Goal: Check status

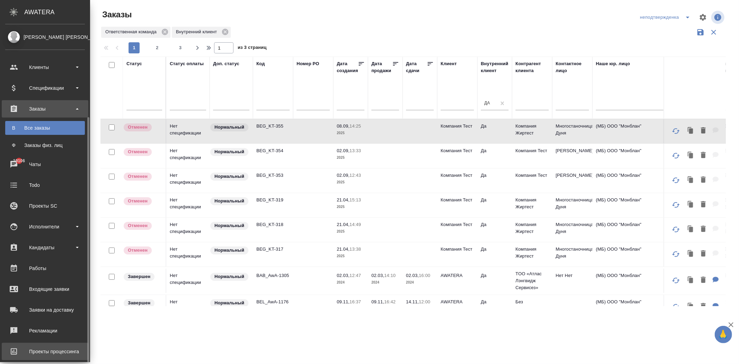
scroll to position [50, 0]
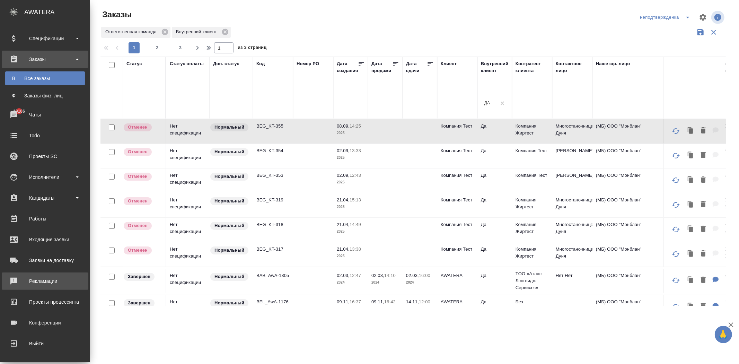
click at [51, 283] on div "Рекламации" at bounding box center [45, 281] width 80 height 10
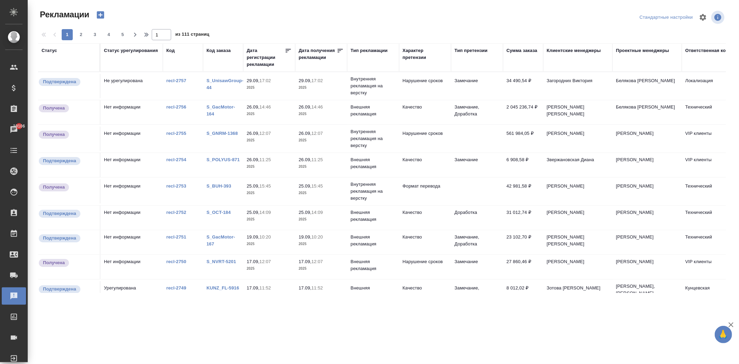
click at [265, 64] on div "Дата регистрации рекламации" at bounding box center [266, 57] width 38 height 21
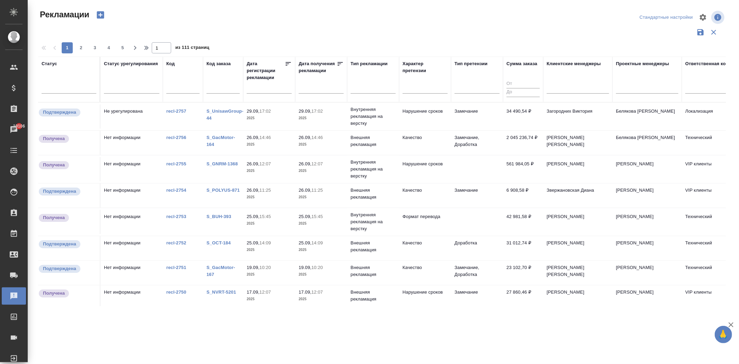
click at [262, 87] on input "text" at bounding box center [271, 88] width 41 height 10
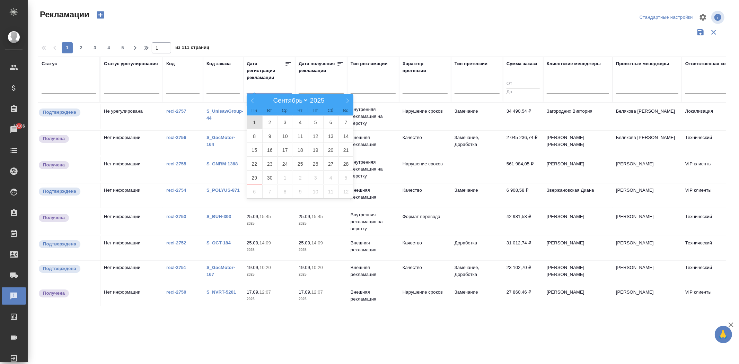
click at [257, 119] on span "1" at bounding box center [254, 122] width 15 height 14
type div "[DATE]T21:00:00.000Z"
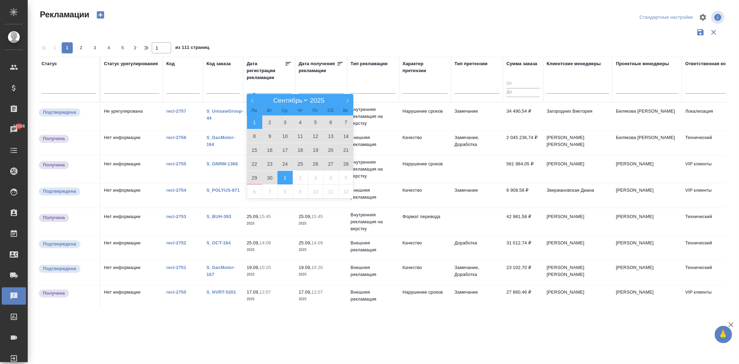
click at [285, 175] on span "1" at bounding box center [285, 178] width 15 height 14
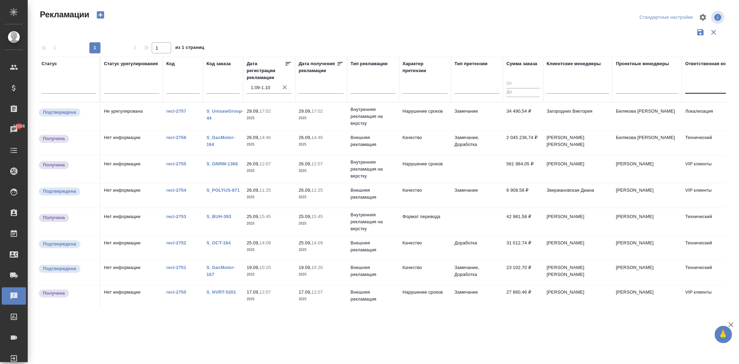
click at [690, 88] on div at bounding box center [716, 86] width 62 height 10
click at [699, 117] on div "Кунцевская" at bounding box center [737, 121] width 104 height 12
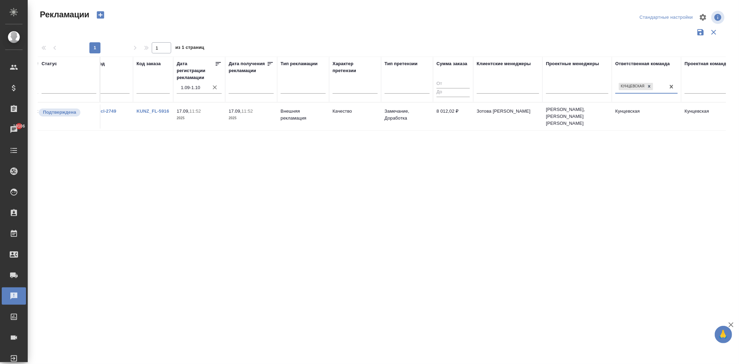
scroll to position [0, 70]
click at [656, 88] on div "Кунцевская" at bounding box center [640, 86] width 50 height 10
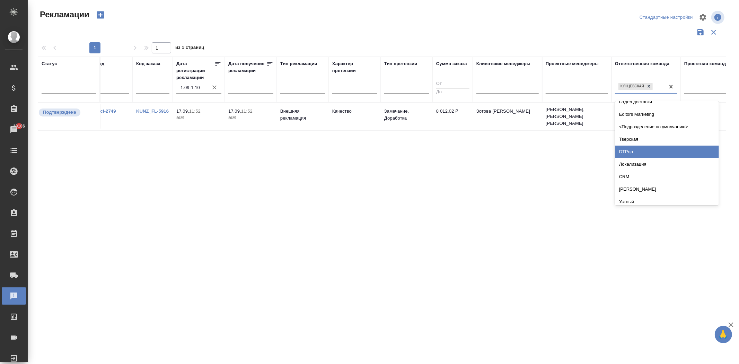
scroll to position [269, 0]
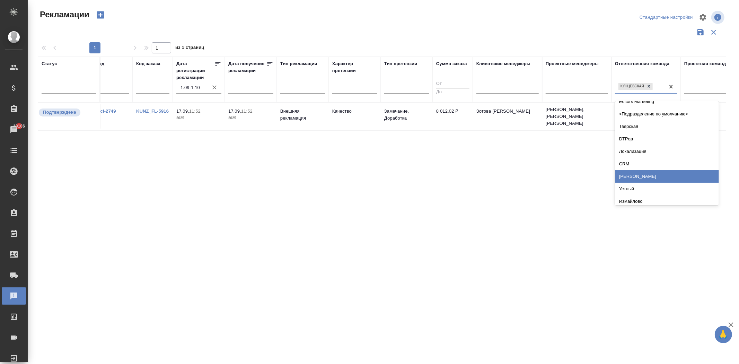
click at [646, 177] on div "[PERSON_NAME]" at bounding box center [667, 176] width 104 height 12
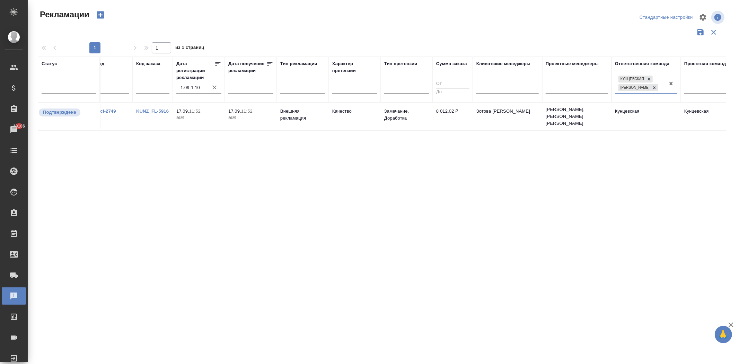
click at [668, 92] on div at bounding box center [671, 83] width 12 height 19
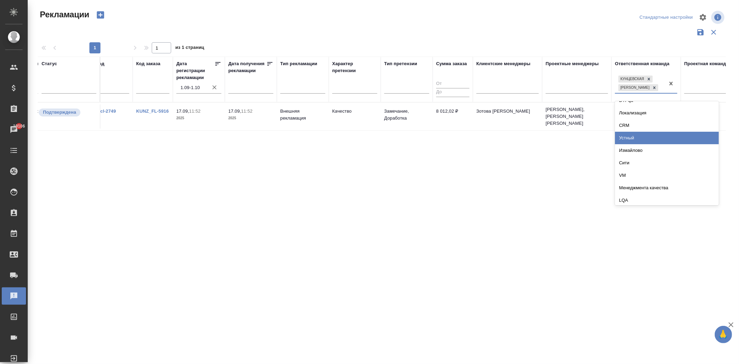
scroll to position [347, 0]
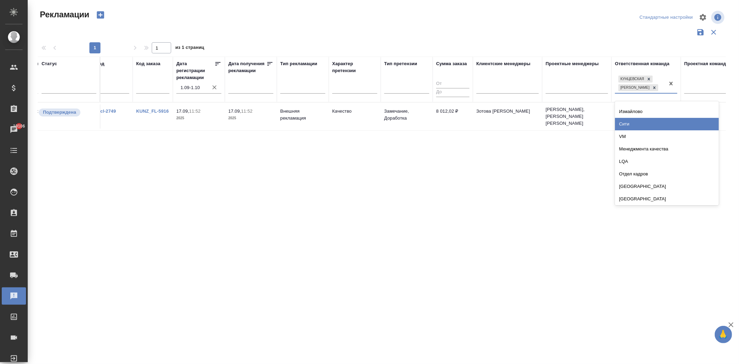
click at [653, 125] on div "Сити" at bounding box center [667, 124] width 104 height 12
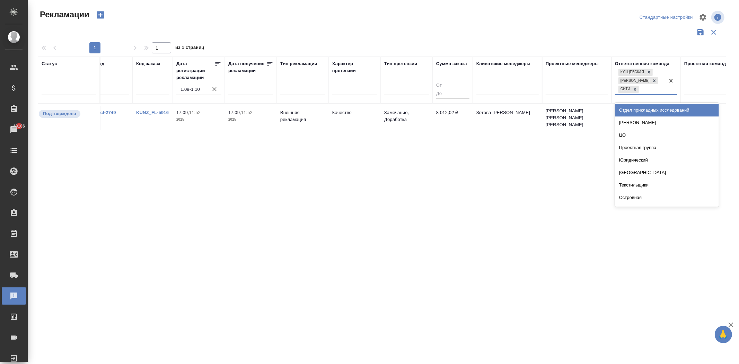
click at [655, 89] on div "Кунцевская [GEOGRAPHIC_DATA]" at bounding box center [640, 80] width 50 height 27
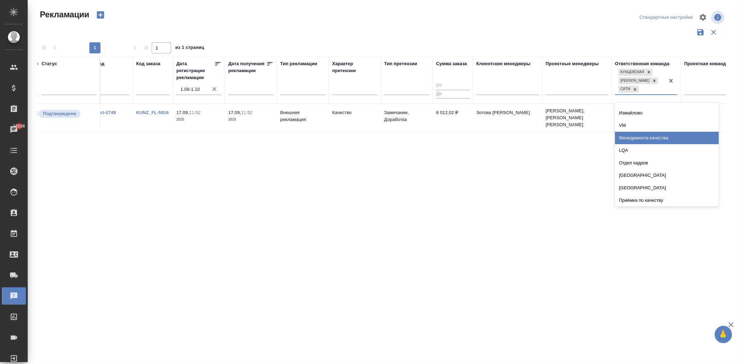
scroll to position [385, 0]
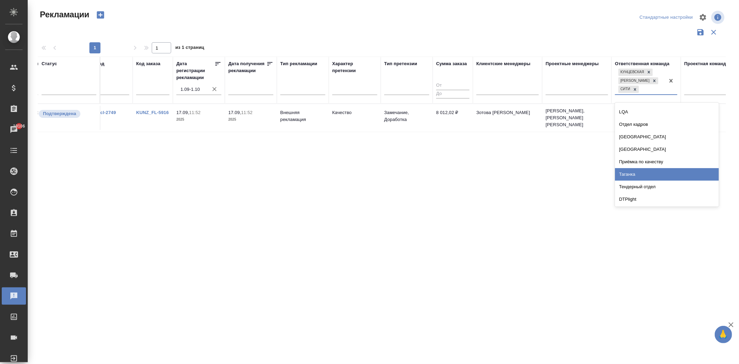
click at [661, 169] on div "Таганка" at bounding box center [667, 174] width 104 height 12
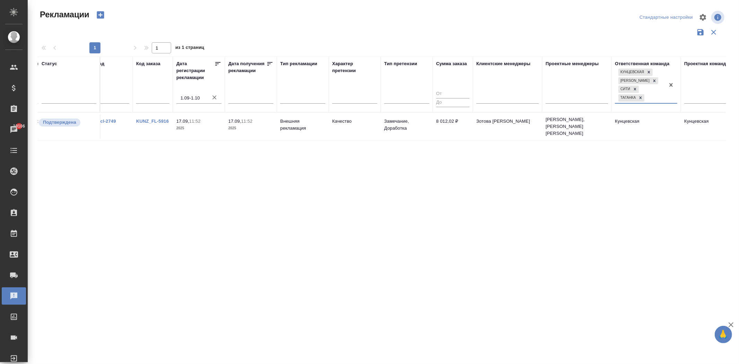
click at [660, 97] on div "Кунцевская Бабушкинская Сити Таганка" at bounding box center [640, 85] width 50 height 36
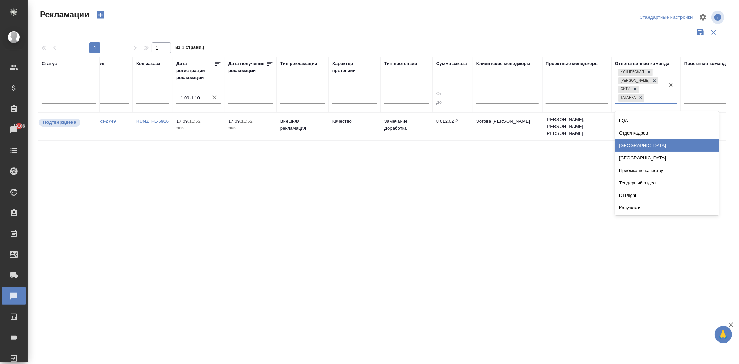
click at [643, 146] on div "[GEOGRAPHIC_DATA]" at bounding box center [667, 145] width 104 height 12
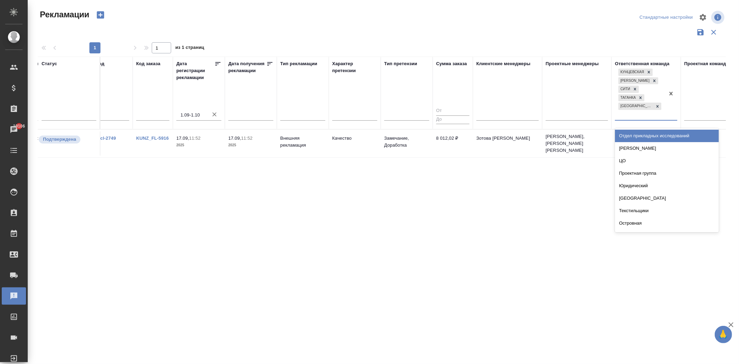
click at [657, 105] on div "Кунцевская Бабушкинская Сити Таганка [GEOGRAPHIC_DATA]" at bounding box center [640, 93] width 50 height 53
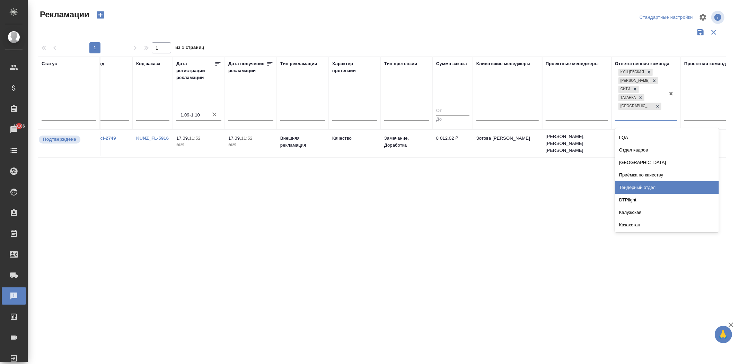
scroll to position [423, 0]
click at [655, 180] on div "Казахстан" at bounding box center [667, 186] width 104 height 12
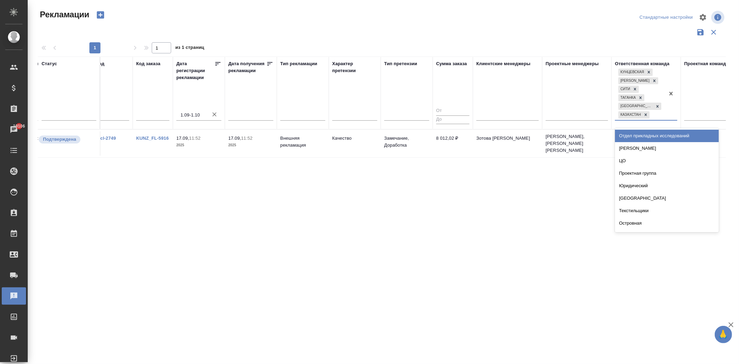
click at [664, 113] on div "Кунцевская Бабушкинская Сити [GEOGRAPHIC_DATA] [GEOGRAPHIC_DATA] [GEOGRAPHIC_DA…" at bounding box center [640, 93] width 50 height 53
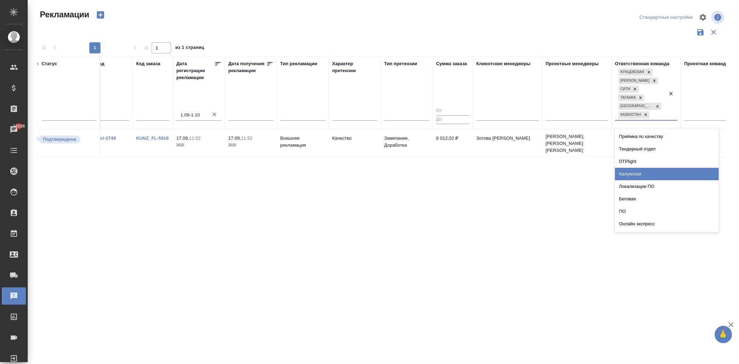
scroll to position [462, 0]
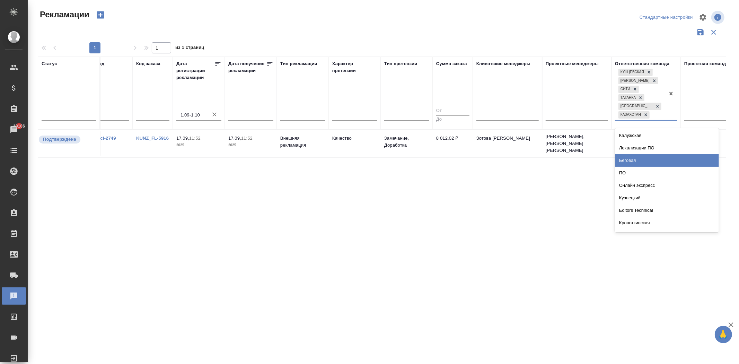
click at [652, 162] on div "Беговая" at bounding box center [667, 160] width 104 height 12
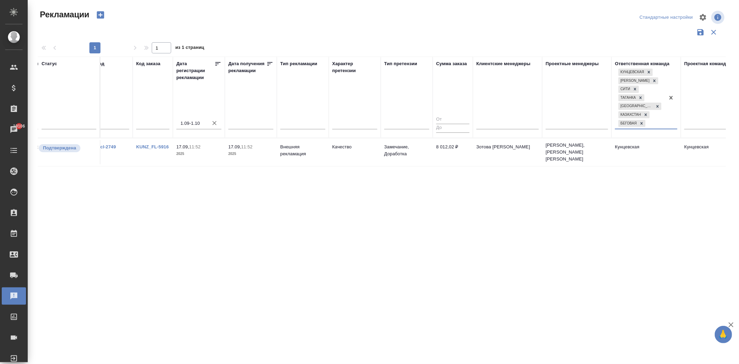
click at [659, 122] on div "Кунцевская Бабушкинская Сити [GEOGRAPHIC_DATA] [GEOGRAPHIC_DATA] [GEOGRAPHIC_DA…" at bounding box center [640, 97] width 50 height 61
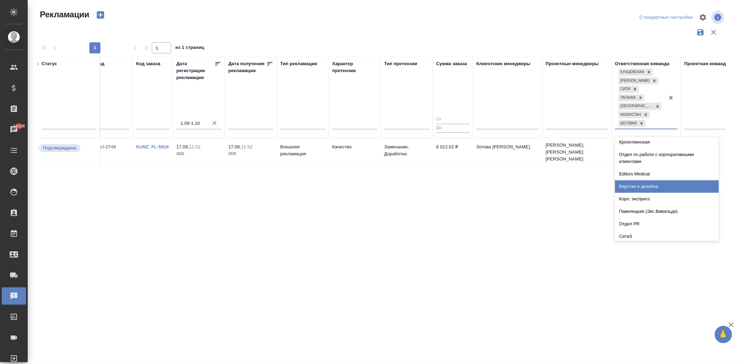
scroll to position [577, 0]
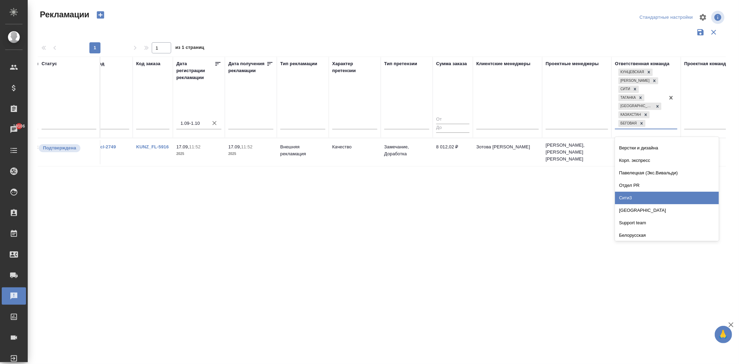
click at [651, 193] on div "Сити3" at bounding box center [667, 198] width 104 height 12
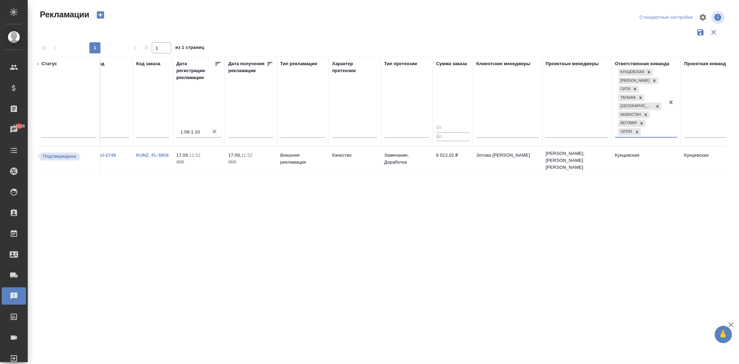
click at [659, 130] on div "Кунцевская [GEOGRAPHIC_DATA] [GEOGRAPHIC_DATA] [GEOGRAPHIC_DATA] [GEOGRAPHIC_DA…" at bounding box center [640, 102] width 50 height 70
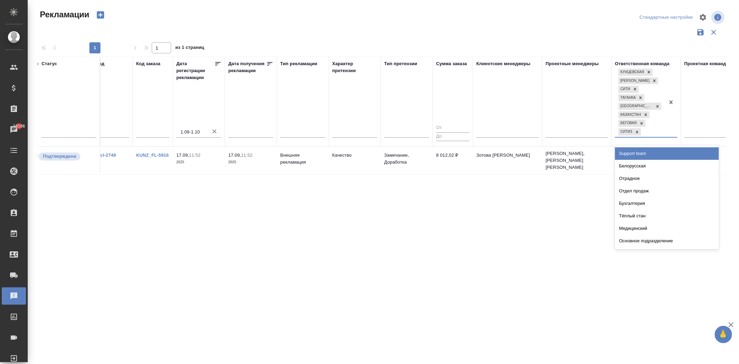
scroll to position [654, 0]
click at [647, 155] on div "Белорусская" at bounding box center [667, 154] width 104 height 12
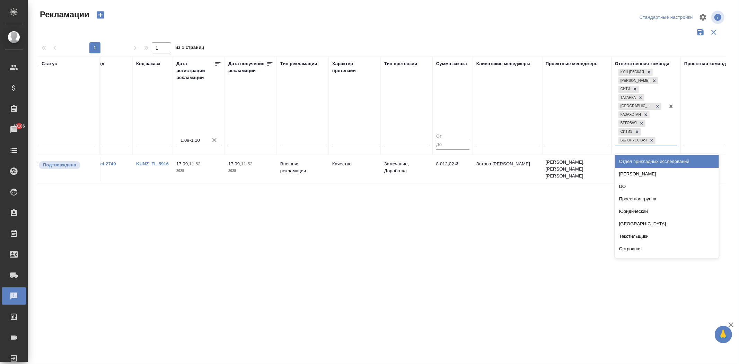
click at [667, 139] on div at bounding box center [671, 106] width 12 height 78
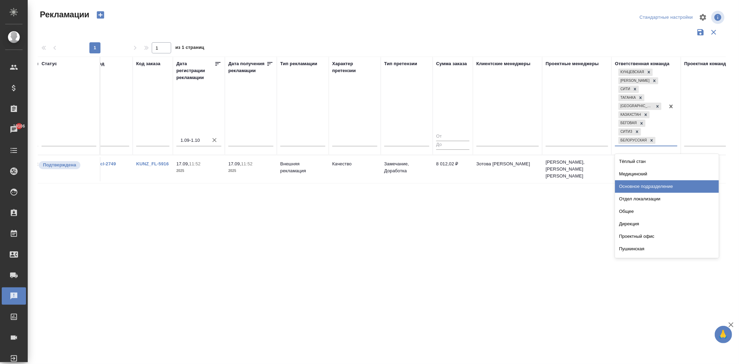
scroll to position [732, 0]
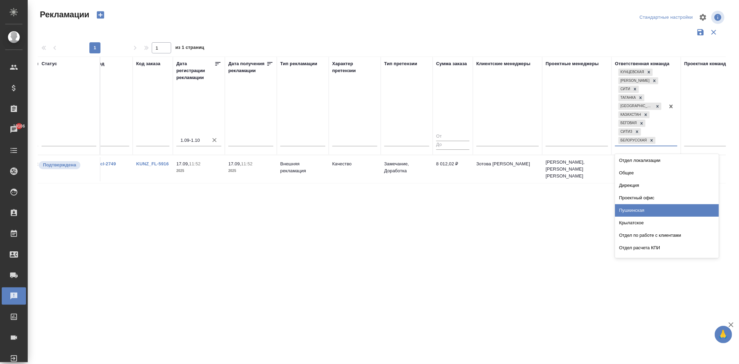
click at [650, 206] on div "Пушкинская" at bounding box center [667, 210] width 104 height 12
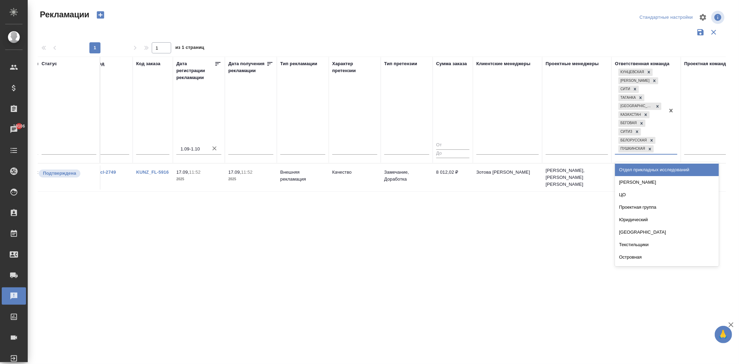
click at [670, 149] on div at bounding box center [671, 110] width 12 height 87
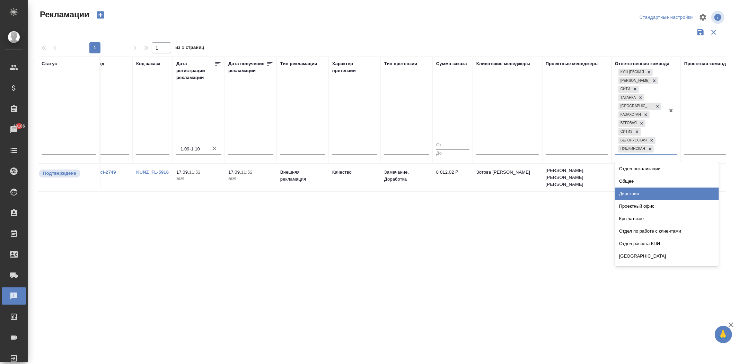
scroll to position [770, 0]
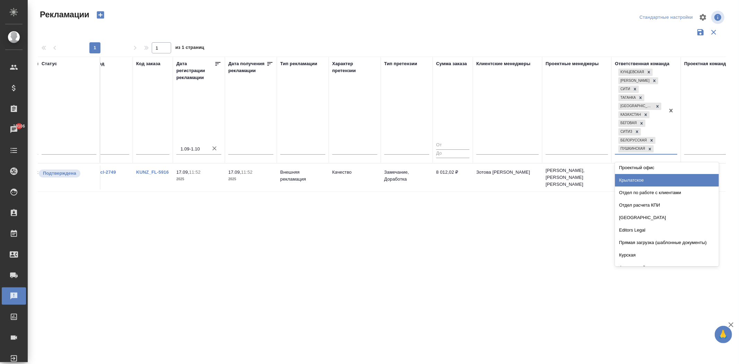
click at [657, 181] on div "Крылатское" at bounding box center [667, 180] width 104 height 12
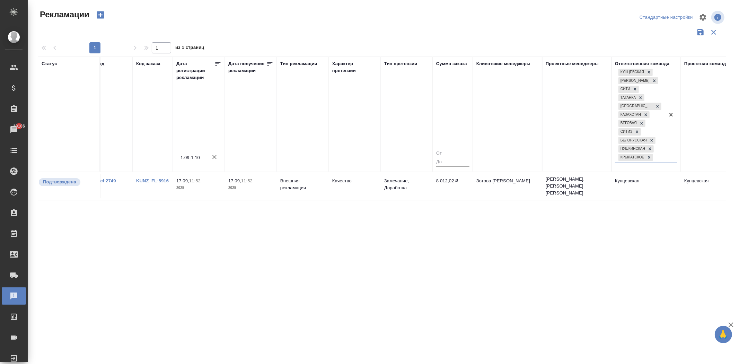
click at [664, 157] on div "Кунцевская [GEOGRAPHIC_DATA] [GEOGRAPHIC_DATA] [GEOGRAPHIC_DATA] [GEOGRAPHIC_DA…" at bounding box center [640, 114] width 50 height 95
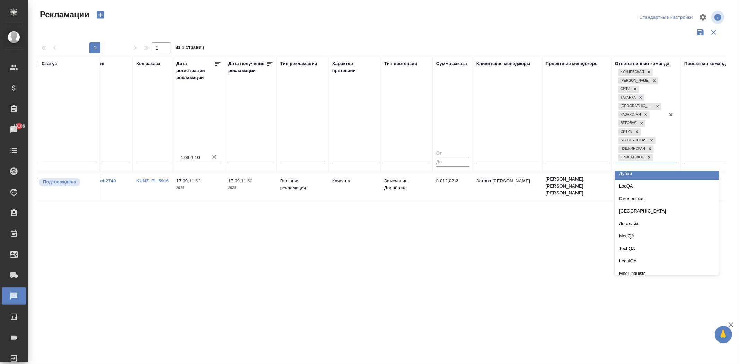
scroll to position [885, 0]
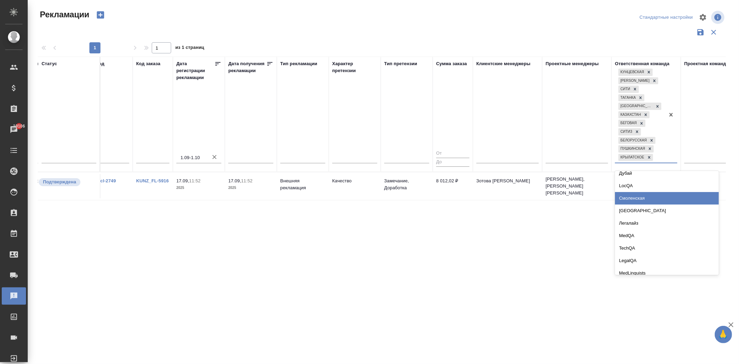
click at [655, 198] on div "Смоленская" at bounding box center [667, 198] width 104 height 12
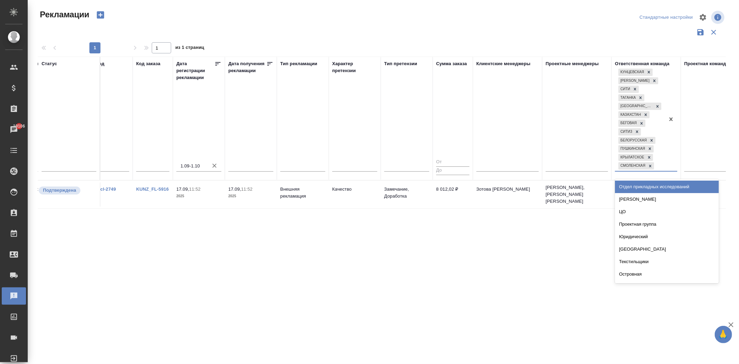
click at [665, 167] on div at bounding box center [671, 119] width 12 height 104
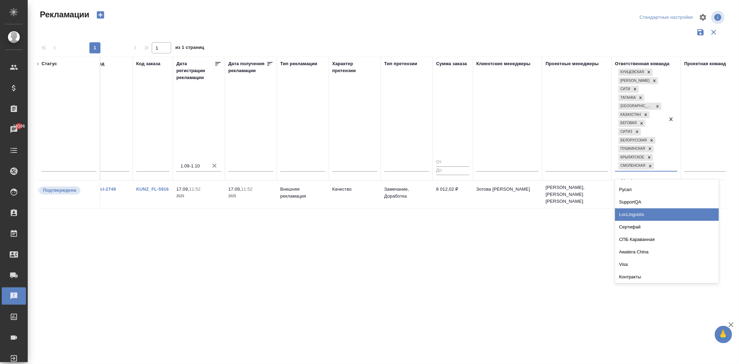
scroll to position [1090, 0]
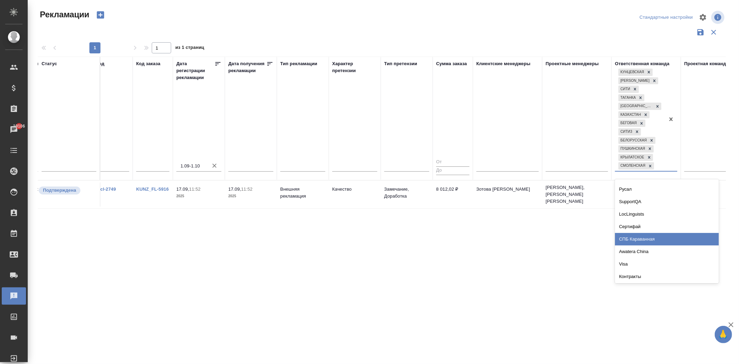
click at [652, 234] on div "СПБ Караванная" at bounding box center [667, 239] width 104 height 12
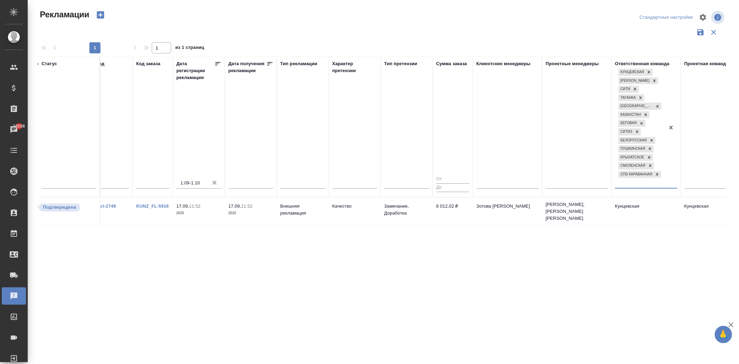
click at [674, 183] on div at bounding box center [671, 127] width 12 height 121
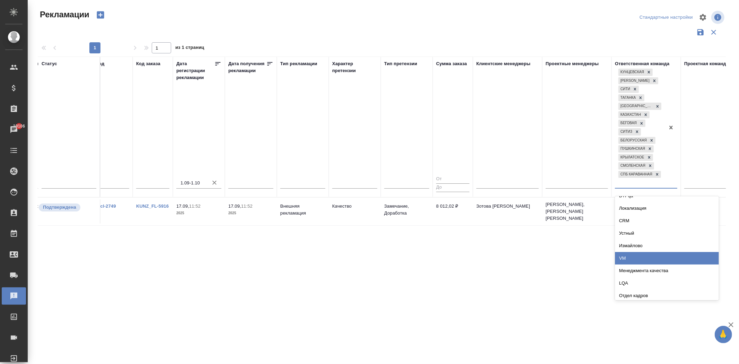
scroll to position [269, 0]
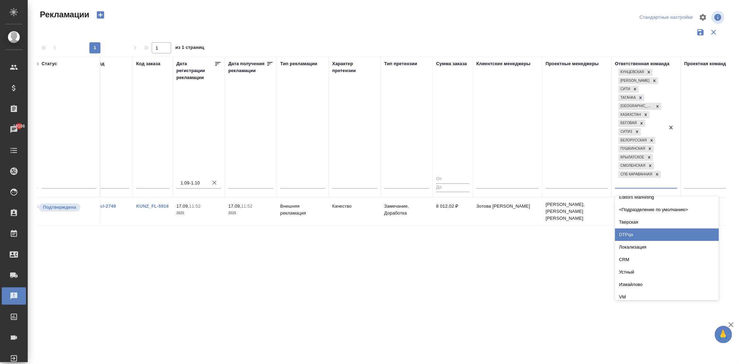
click at [257, 218] on td "17.09, 11:52 2025" at bounding box center [251, 211] width 52 height 24
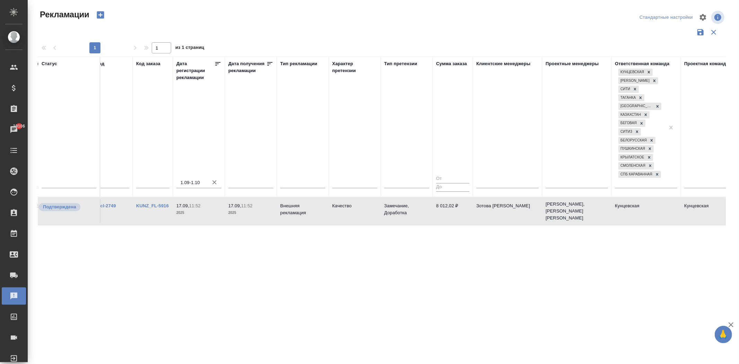
click at [257, 218] on td "17.09, 11:52 2025" at bounding box center [251, 211] width 52 height 24
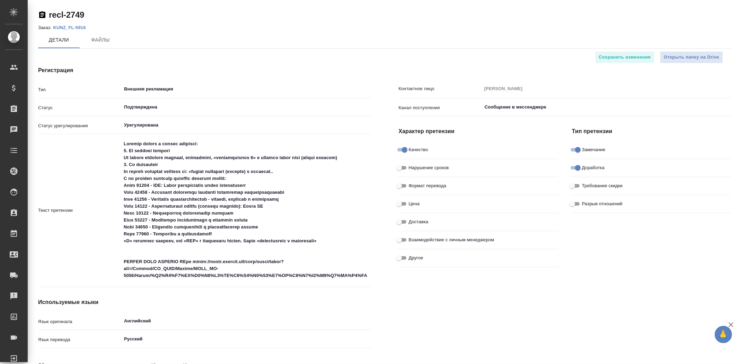
type input "[PERSON_NAME]"
click at [140, 43] on span "Чат заказа" at bounding box center [141, 40] width 33 height 9
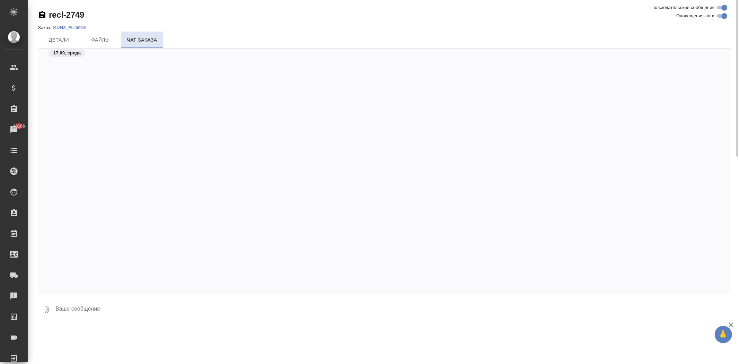
scroll to position [2519, 0]
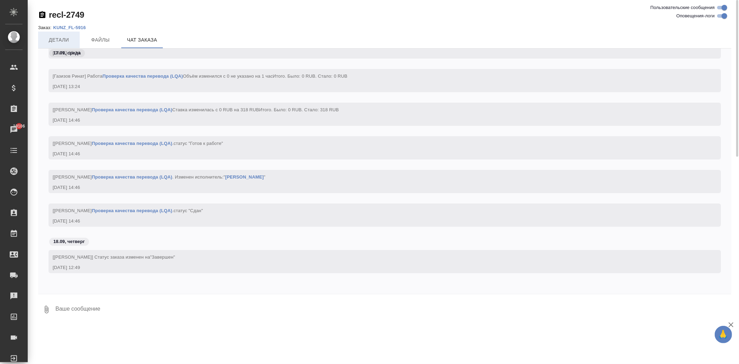
click at [67, 41] on span "Детали" at bounding box center [58, 40] width 33 height 9
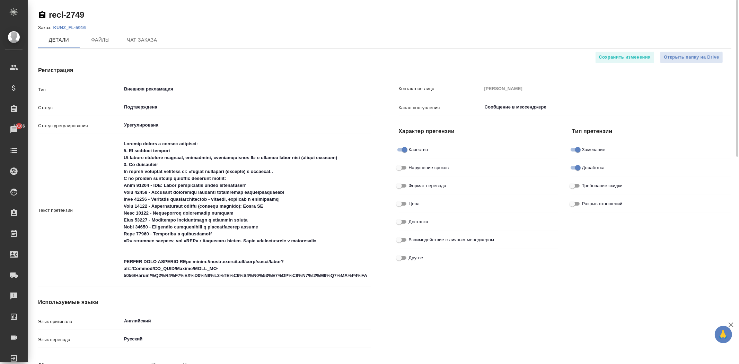
type textarea "x"
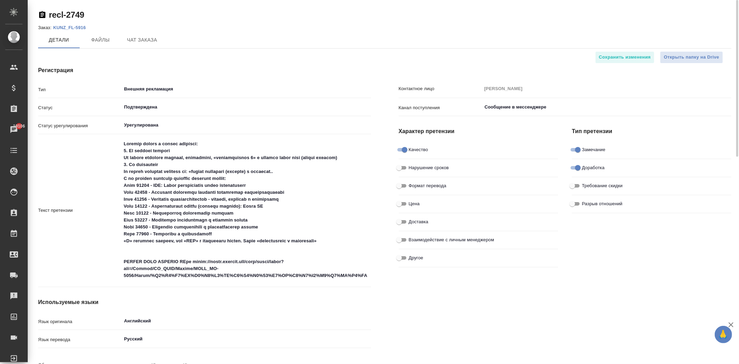
type textarea "x"
type input "Шувалова Анна"
type textarea "x"
click at [80, 26] on p "KUNZ_FL-5916" at bounding box center [72, 27] width 38 height 5
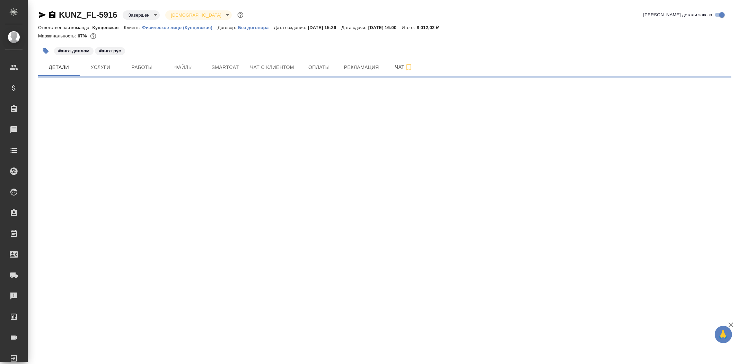
select select "RU"
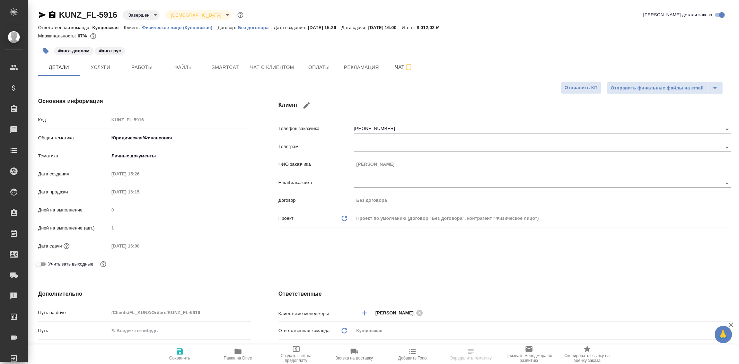
type textarea "x"
type input "Веселова Юлия"
type input "[PERSON_NAME] [PERSON_NAME]"
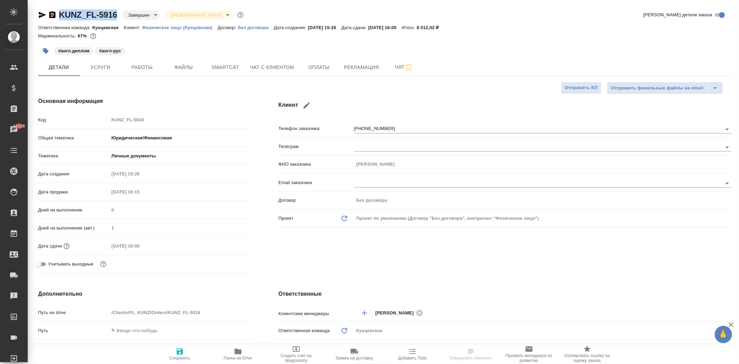
drag, startPoint x: 57, startPoint y: 15, endPoint x: 116, endPoint y: 15, distance: 58.6
click at [116, 15] on div "KUNZ_FL-5916 Завершен closed Святая троица holyTrinity" at bounding box center [141, 14] width 207 height 11
copy link "KUNZ_FL-5916"
click at [345, 67] on span "Рекламация" at bounding box center [361, 67] width 35 height 9
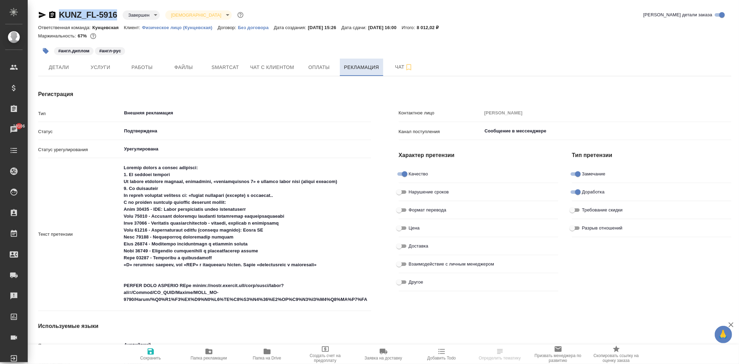
type textarea "x"
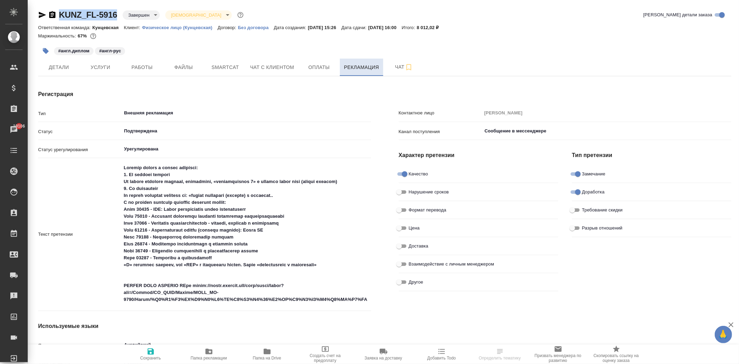
type textarea "x"
type input "Шувалова Анна"
type textarea "x"
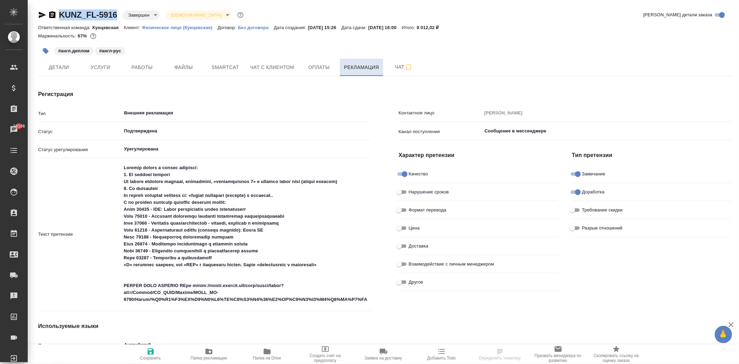
type textarea "x"
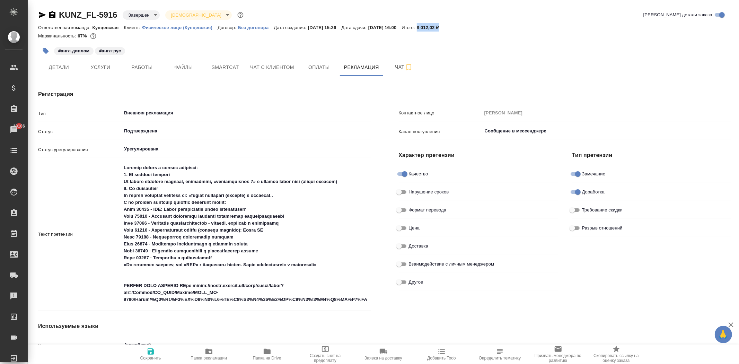
drag, startPoint x: 436, startPoint y: 28, endPoint x: 460, endPoint y: 28, distance: 24.6
click at [444, 28] on p "8 012,02 ₽" at bounding box center [430, 27] width 27 height 5
copy p "8 012,02 ₽"
